Goal: Information Seeking & Learning: Learn about a topic

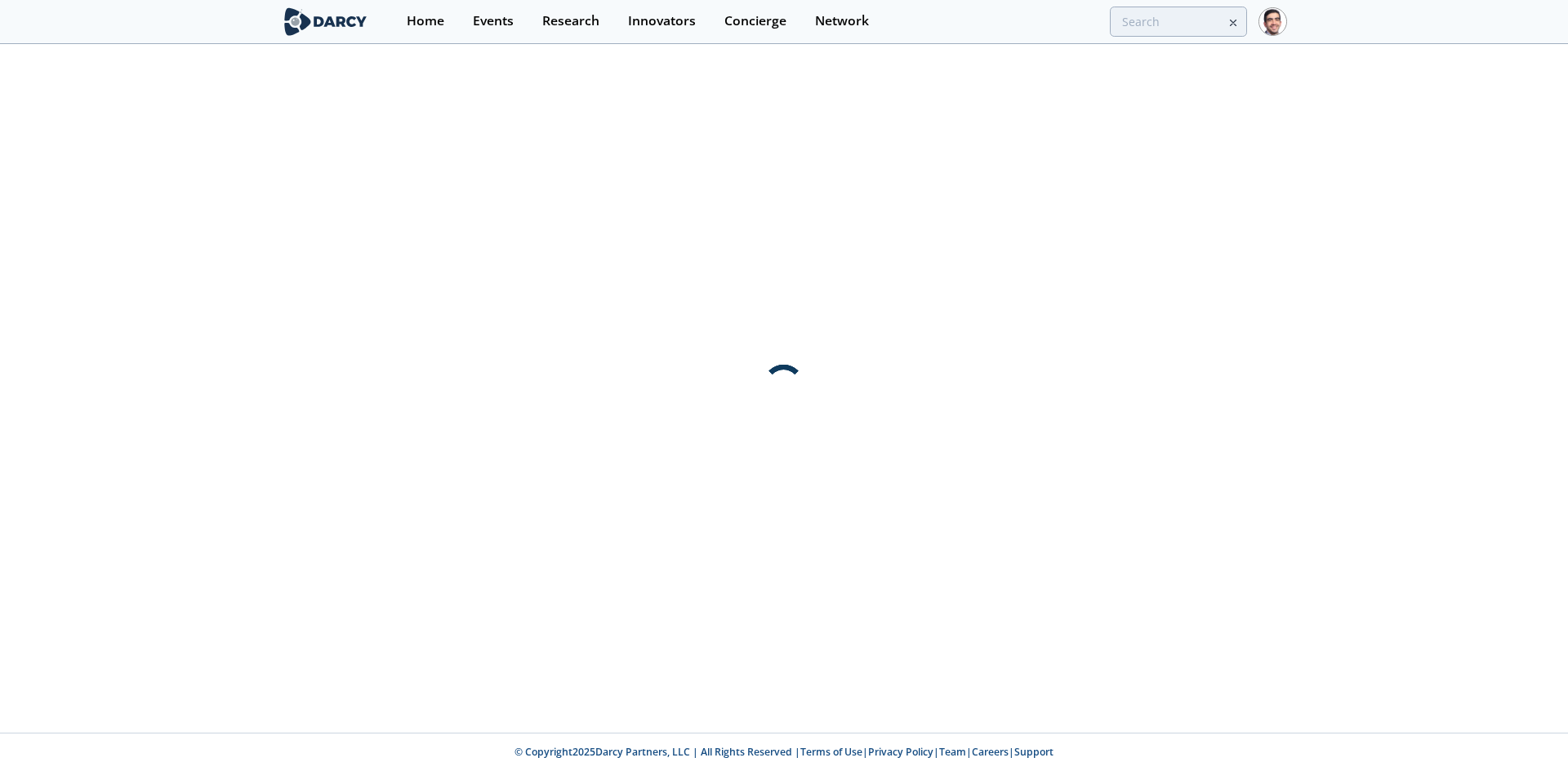
type input "directh2"
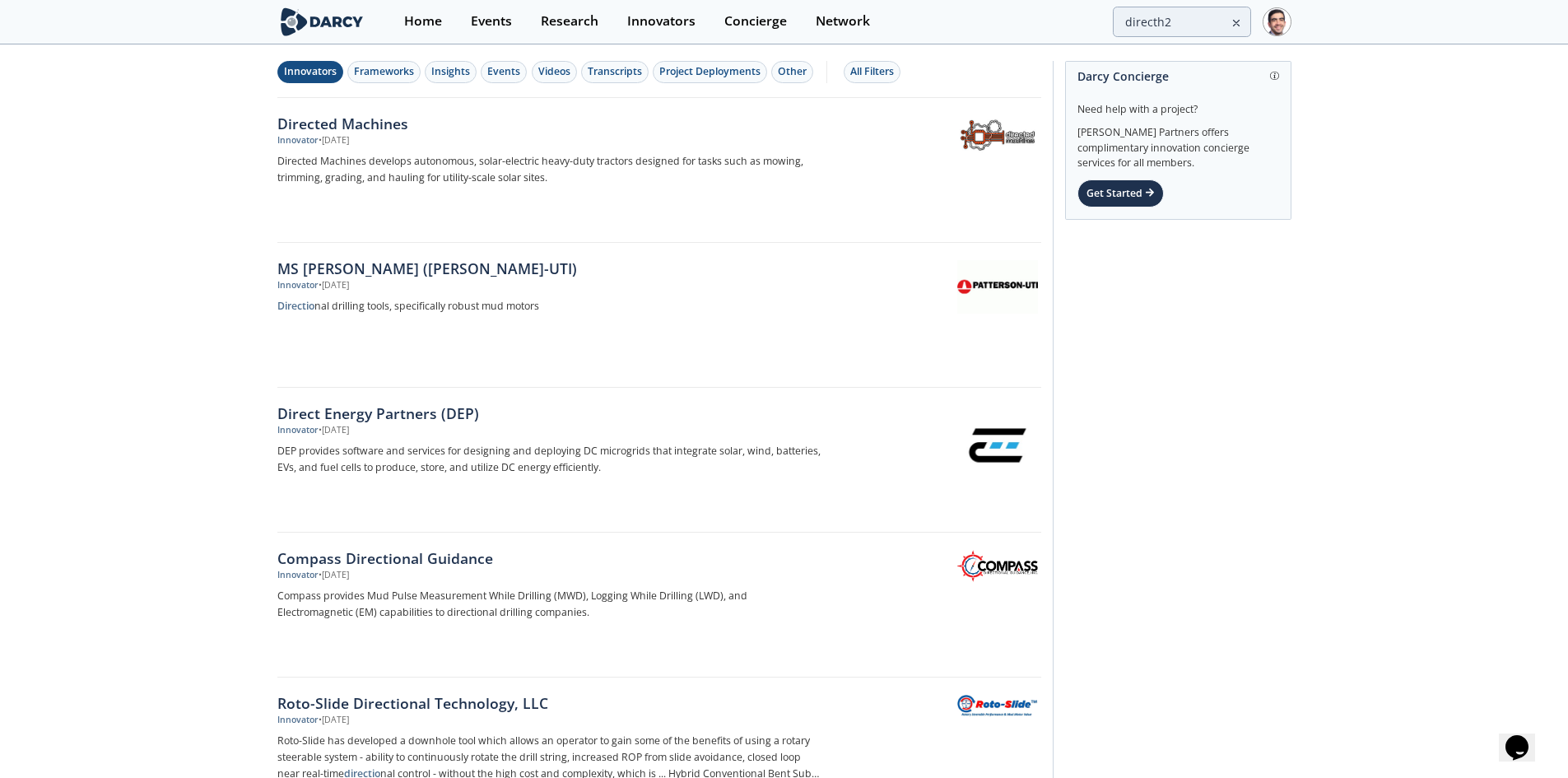
click at [491, 24] on div "Events" at bounding box center [491, 21] width 41 height 13
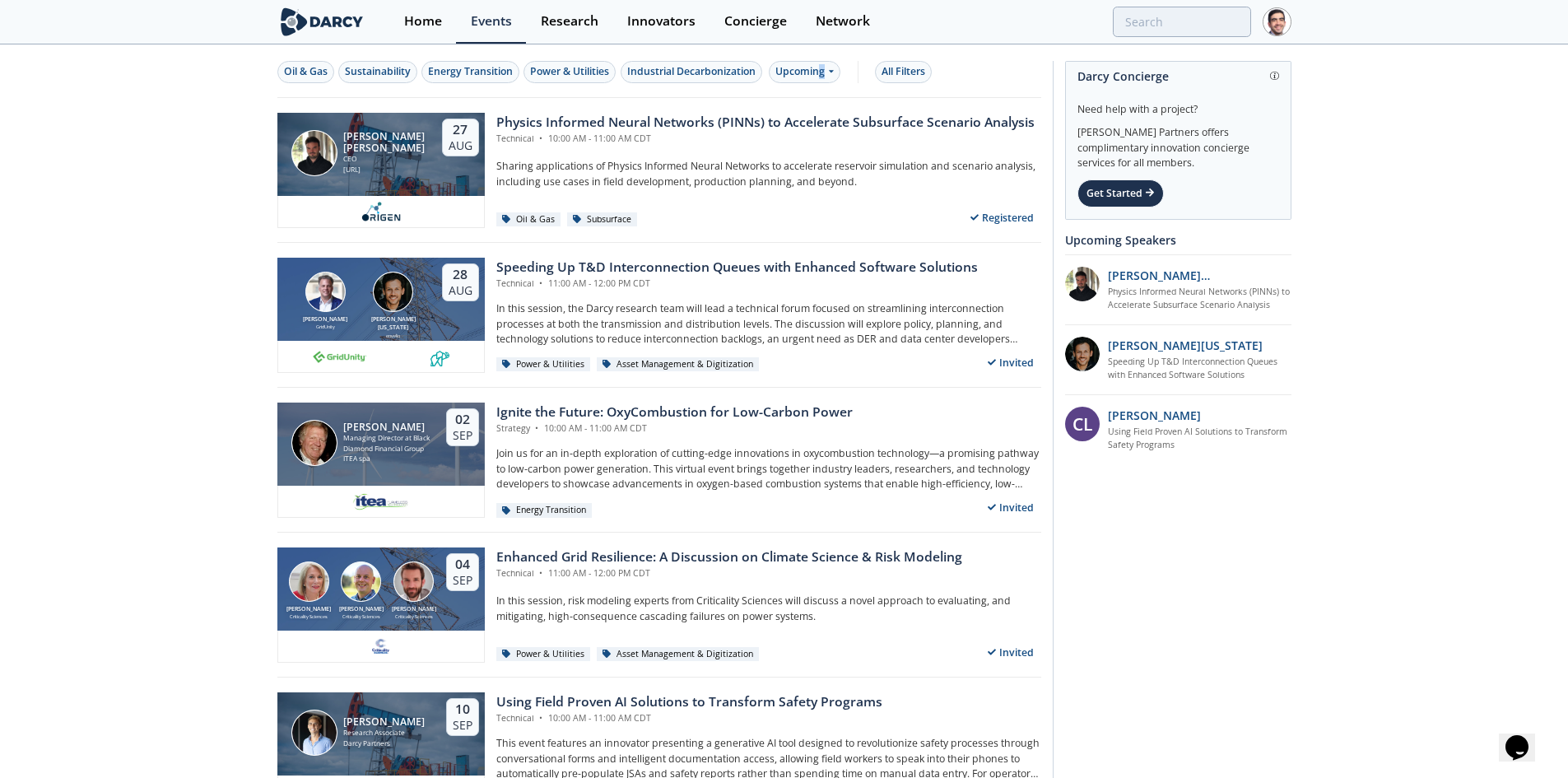
click at [827, 74] on div "Upcoming" at bounding box center [805, 72] width 72 height 22
click at [815, 127] on div "Past" at bounding box center [825, 125] width 102 height 27
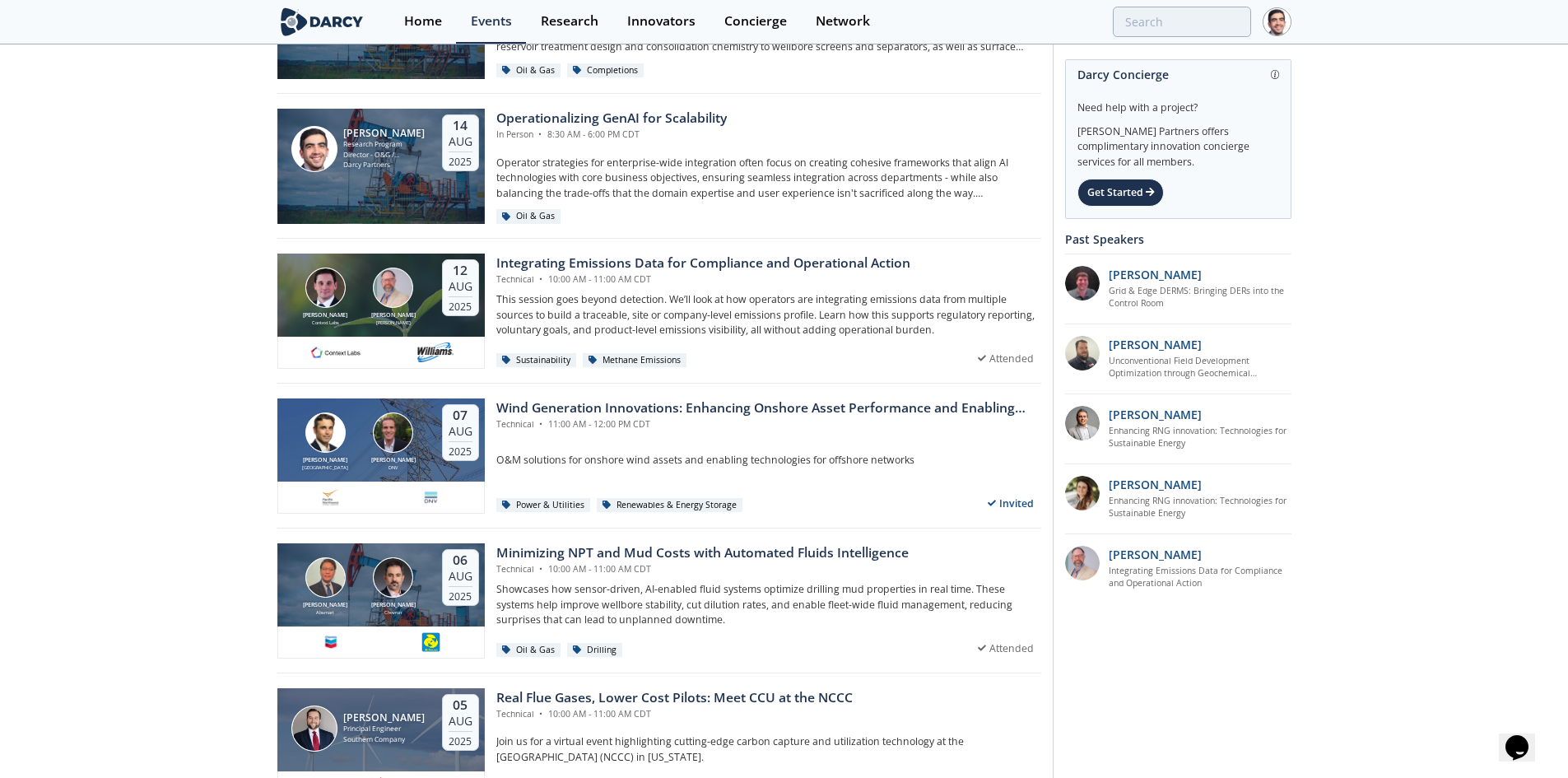
scroll to position [988, 0]
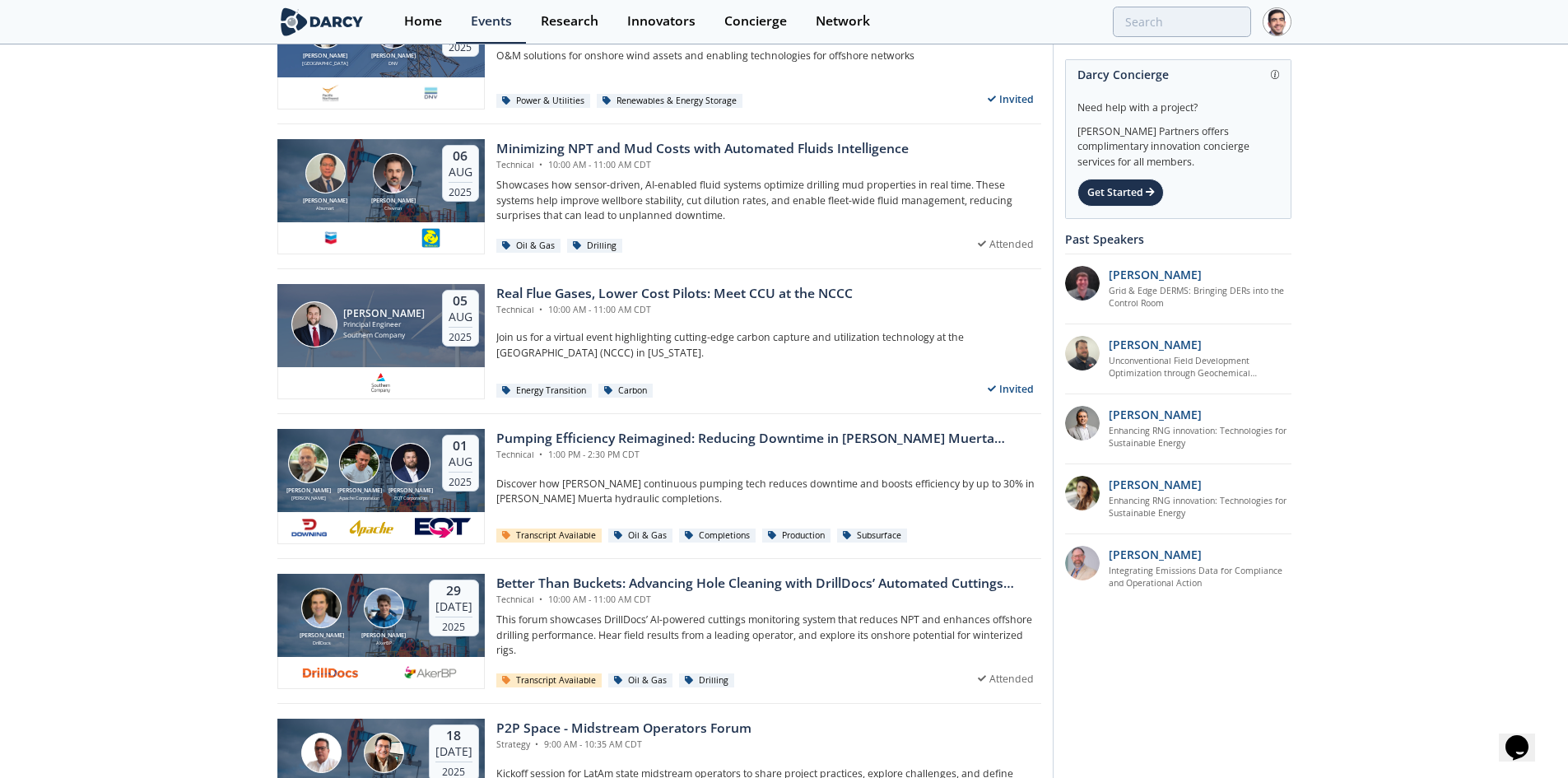
click at [603, 581] on div "Better Than Buckets: Advancing Hole Cleaning with DrillDocs’ Automated Cuttings…" at bounding box center [769, 584] width 545 height 19
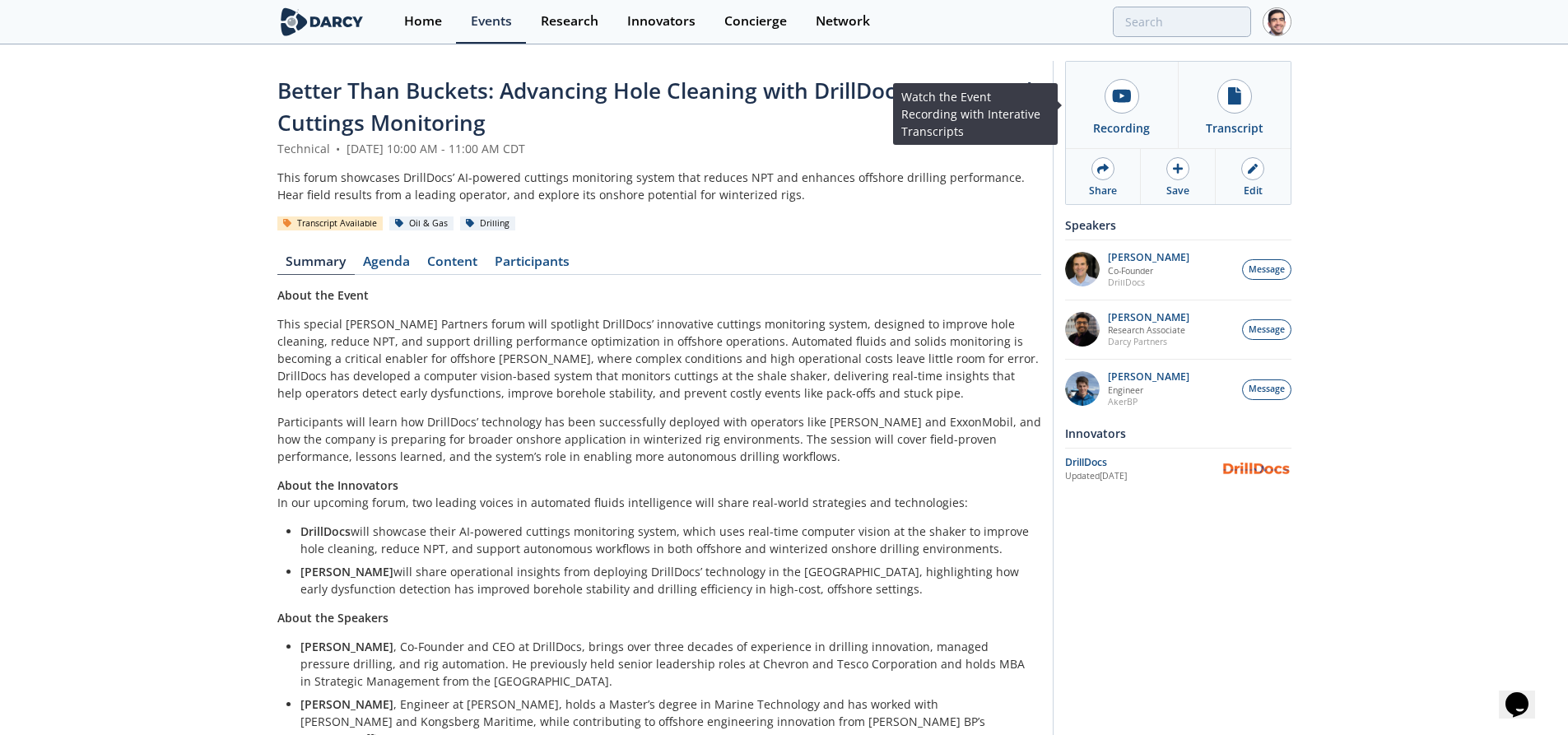
click at [1128, 105] on div at bounding box center [1122, 97] width 35 height 35
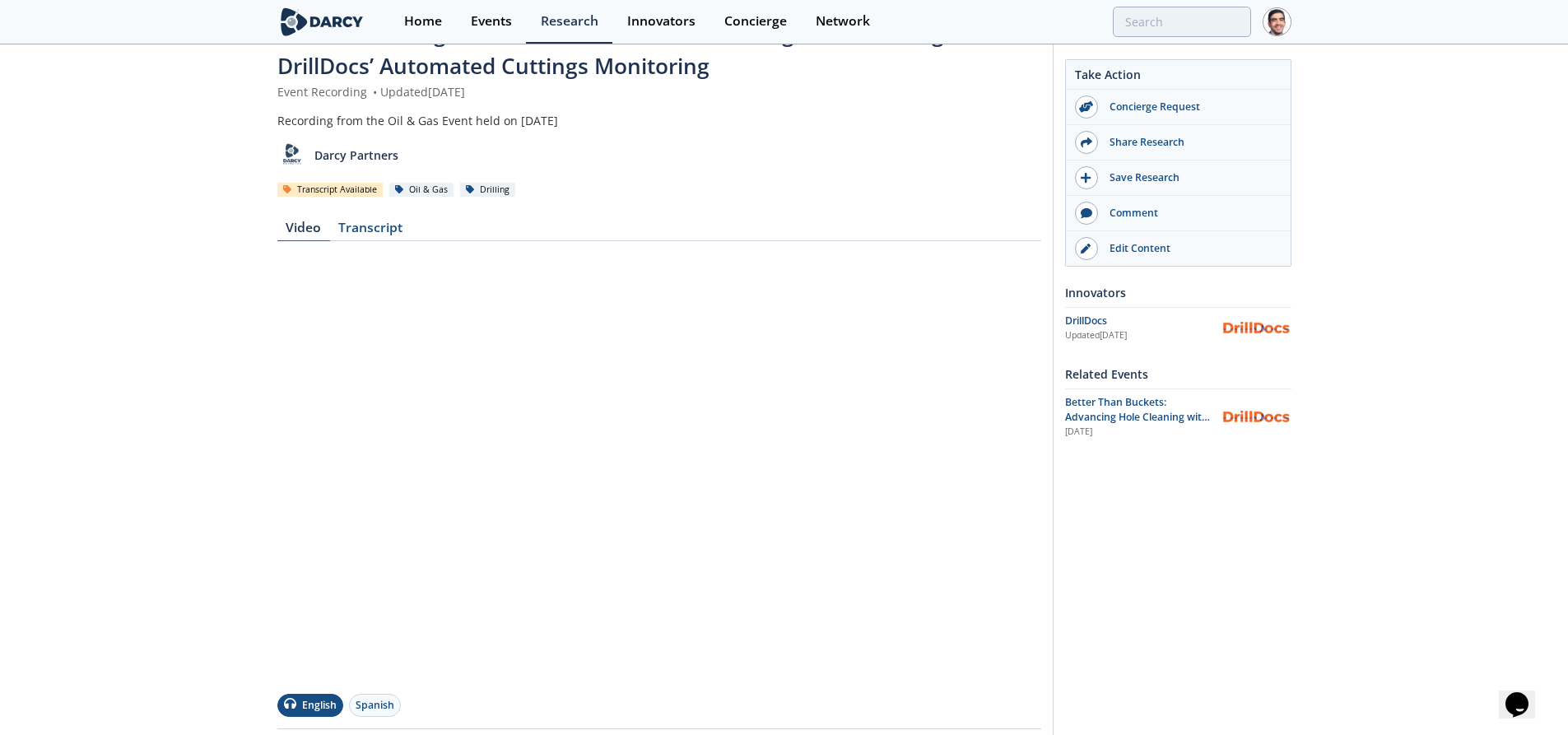
scroll to position [82, 0]
